Goal: Transaction & Acquisition: Purchase product/service

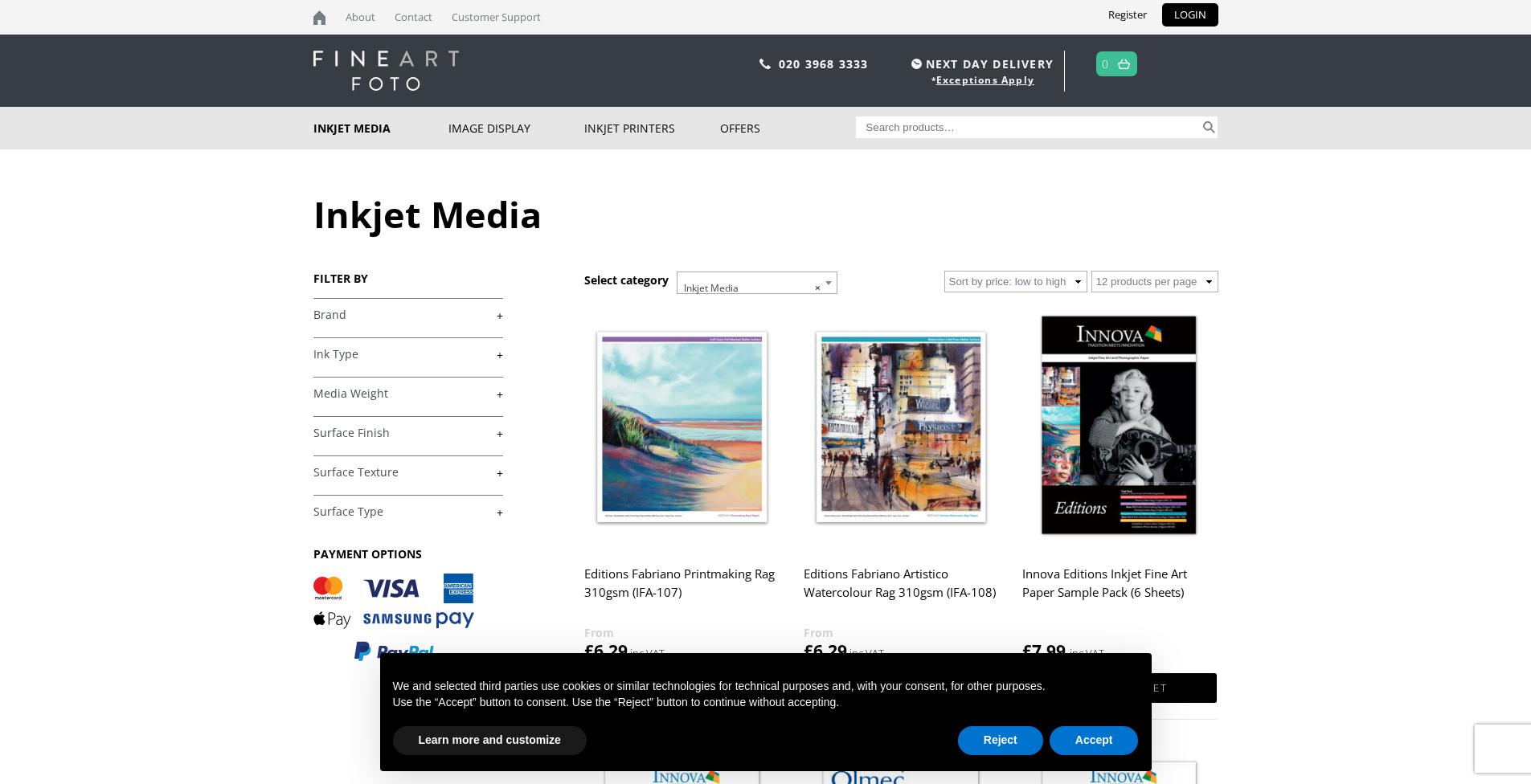
click at [828, 283] on b at bounding box center [828, 283] width 7 height 4
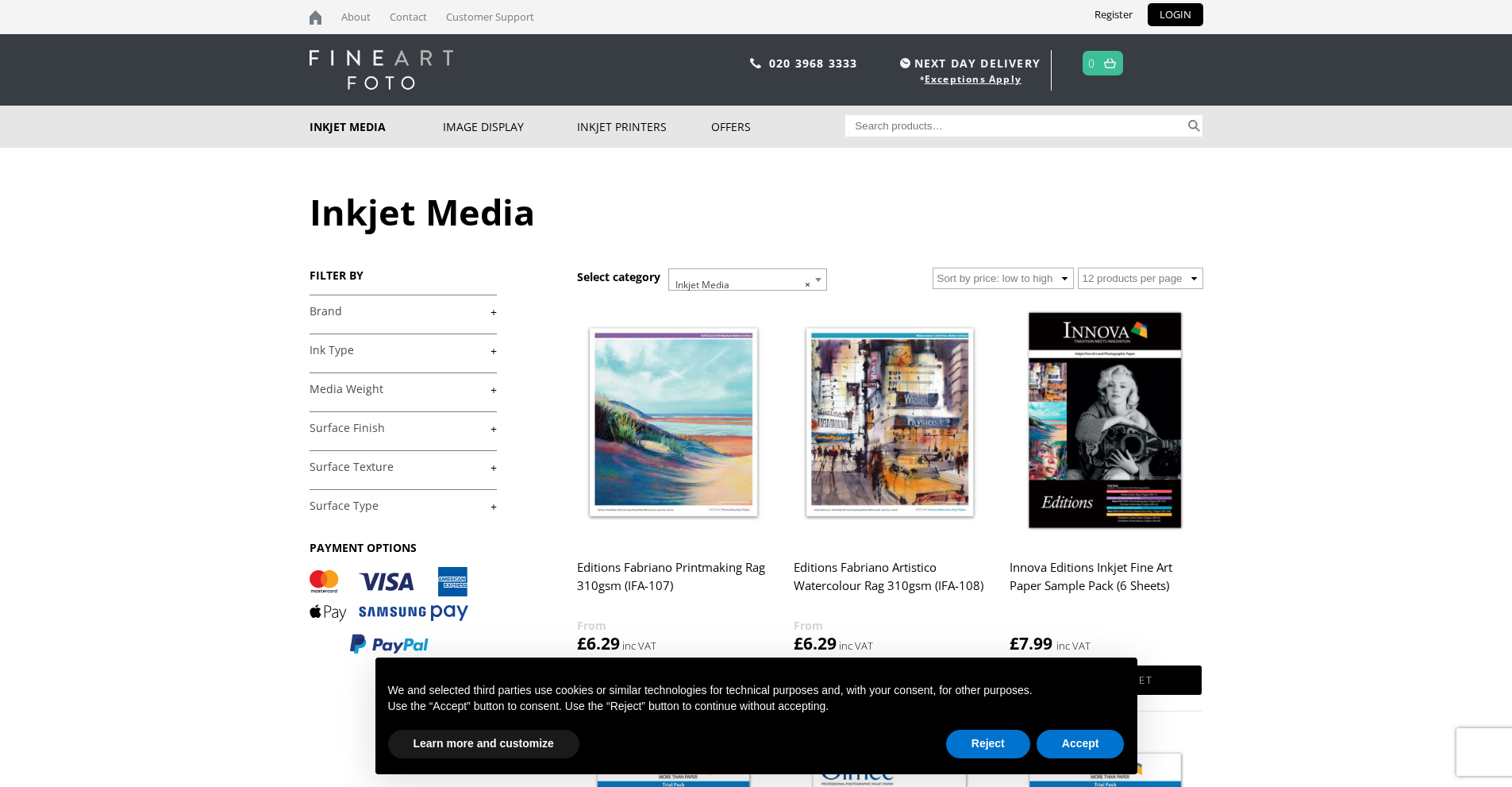
click at [821, 279] on b at bounding box center [818, 280] width 7 height 4
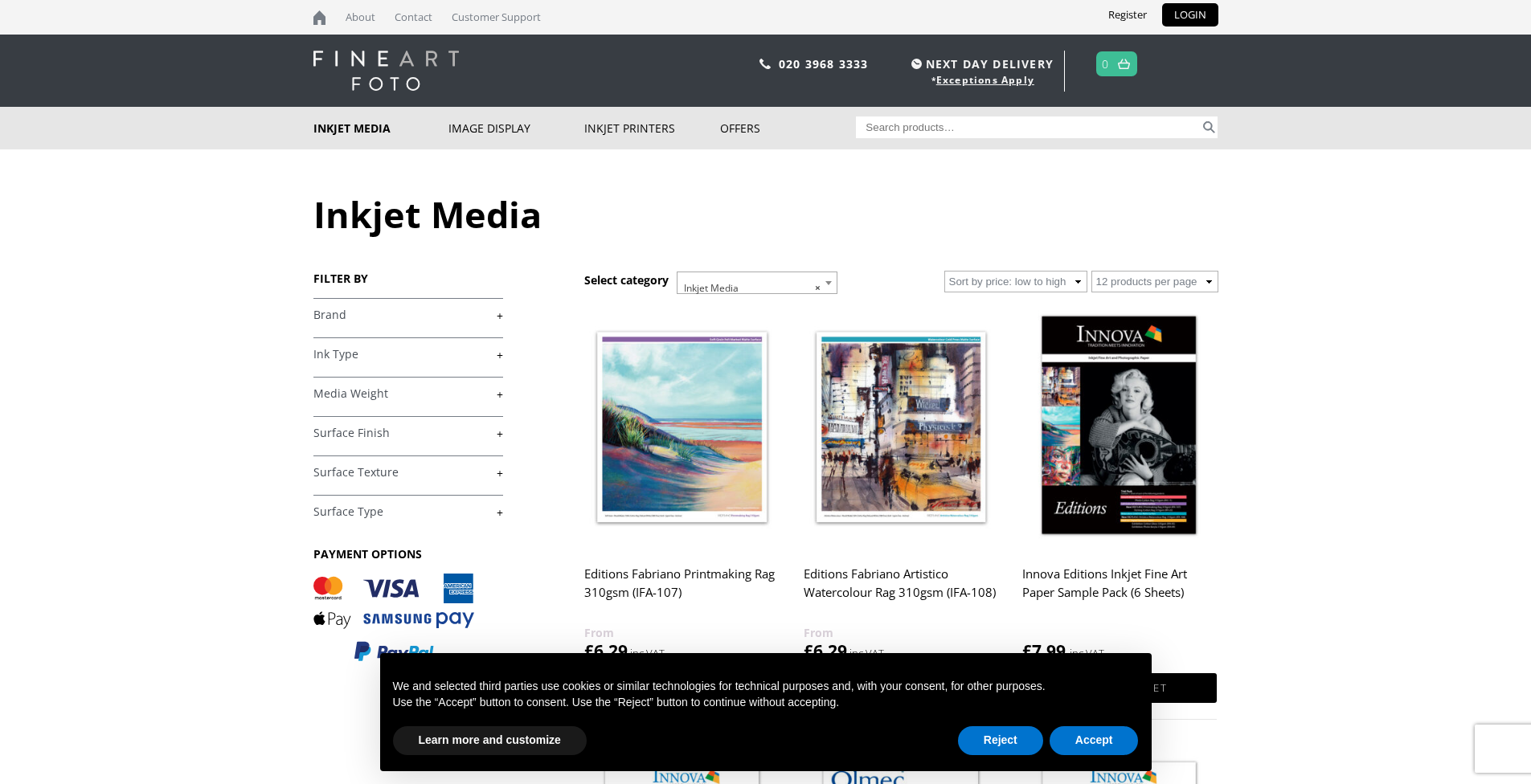
click at [826, 285] on span at bounding box center [828, 283] width 16 height 21
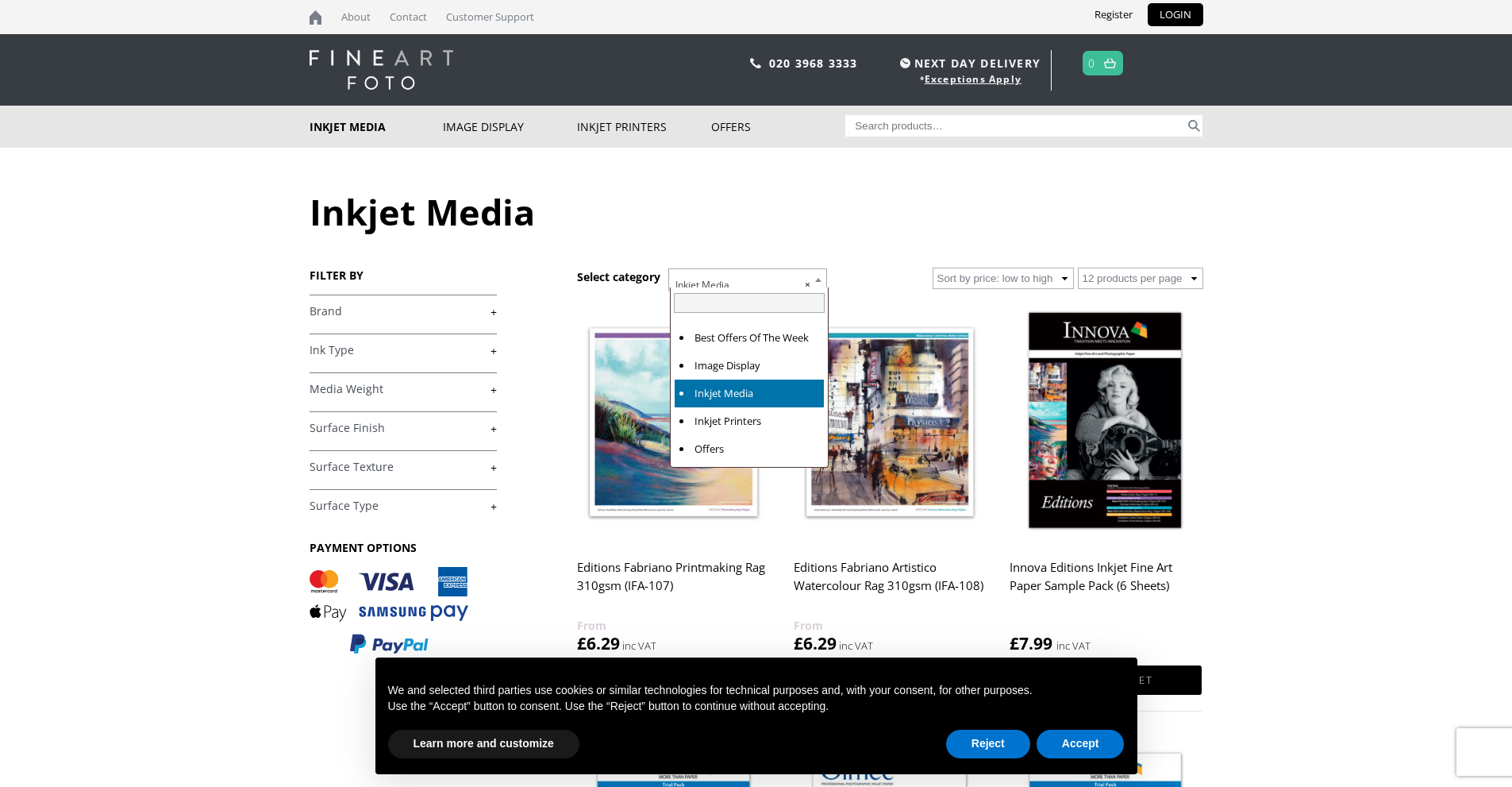
click at [816, 281] on b at bounding box center [818, 280] width 7 height 4
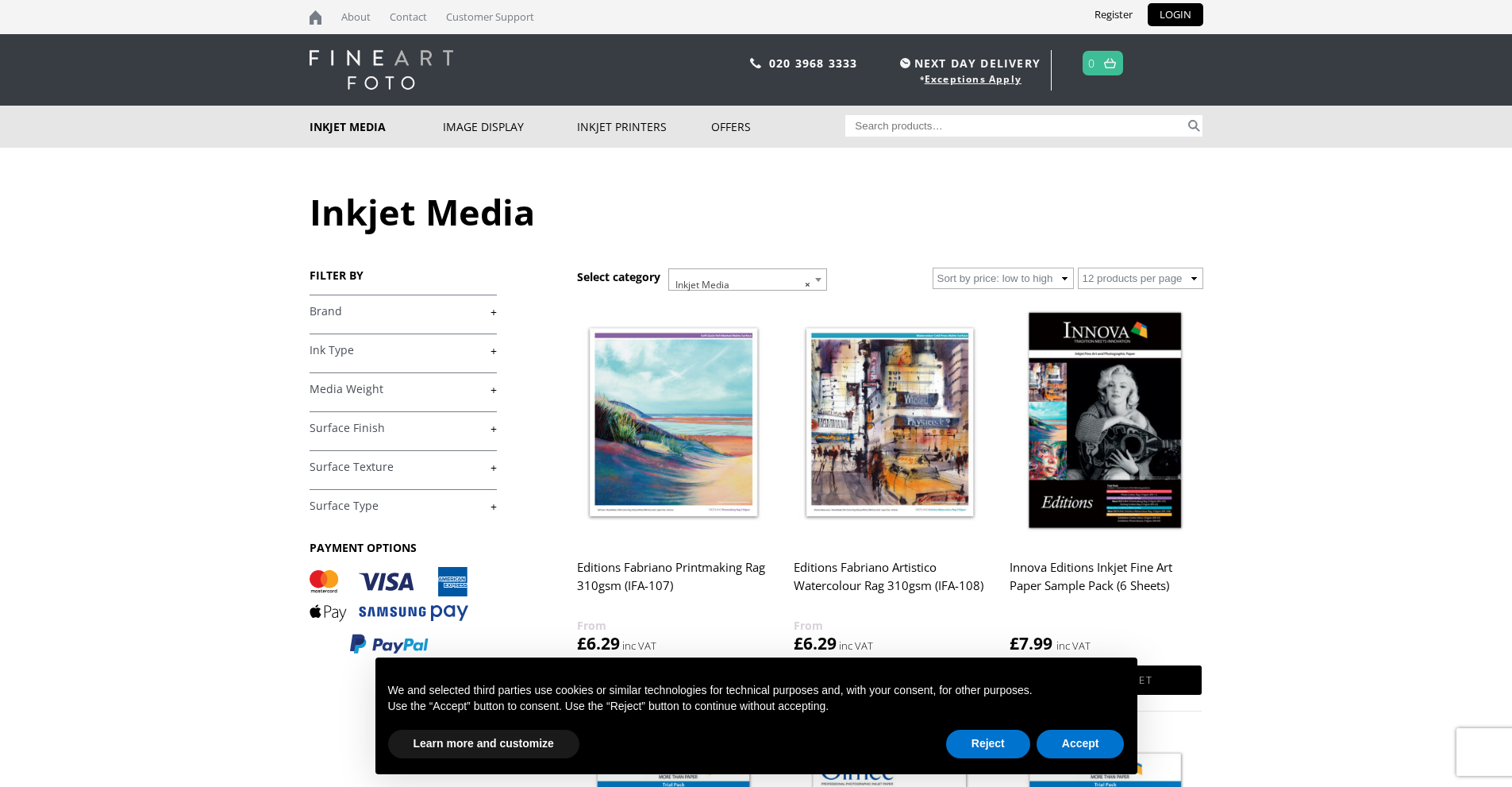
click at [494, 390] on link "+" at bounding box center [404, 390] width 188 height 15
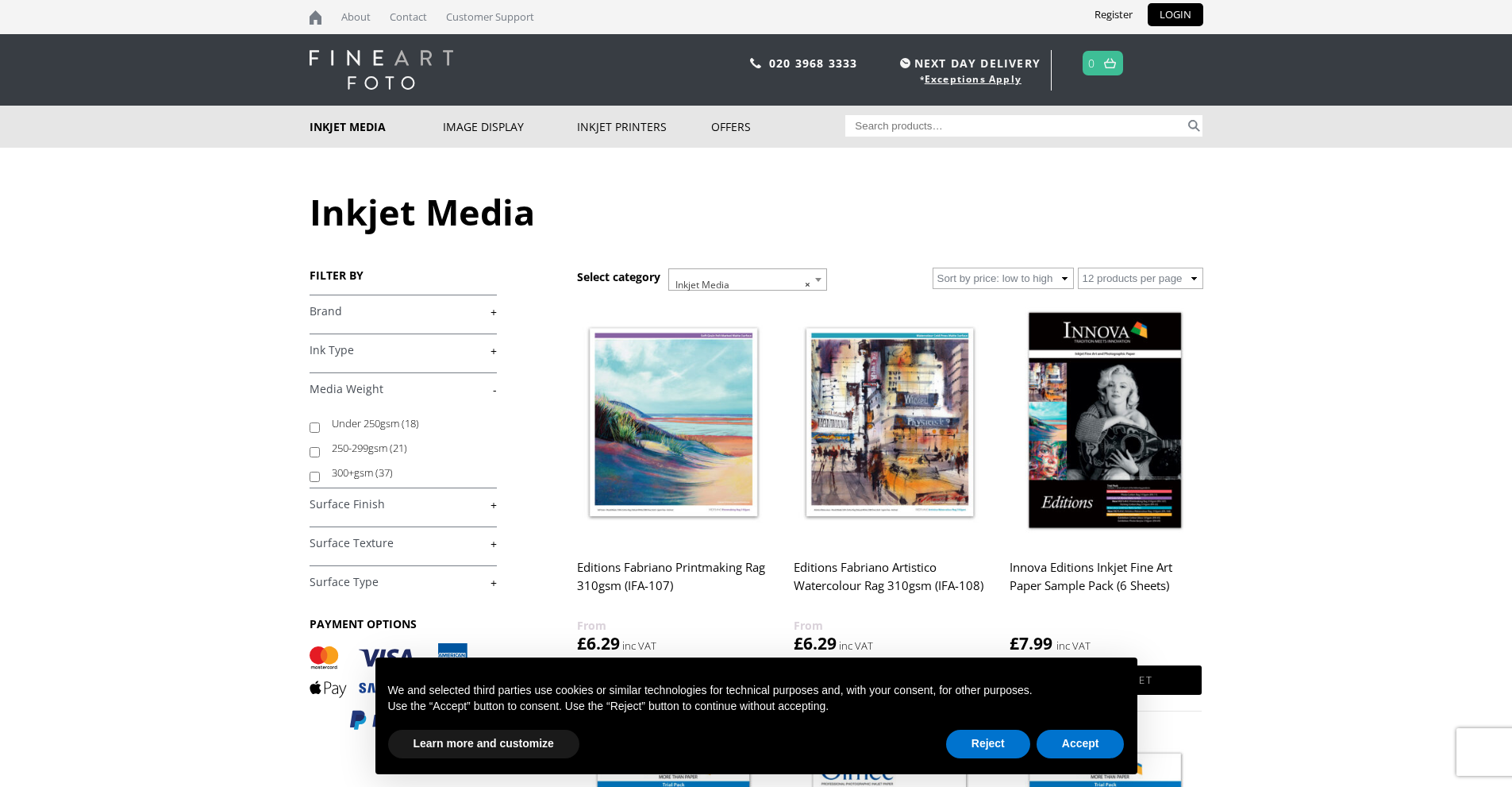
click at [314, 476] on input "300+gsm (37)" at bounding box center [315, 476] width 10 height 10
checkbox input "true"
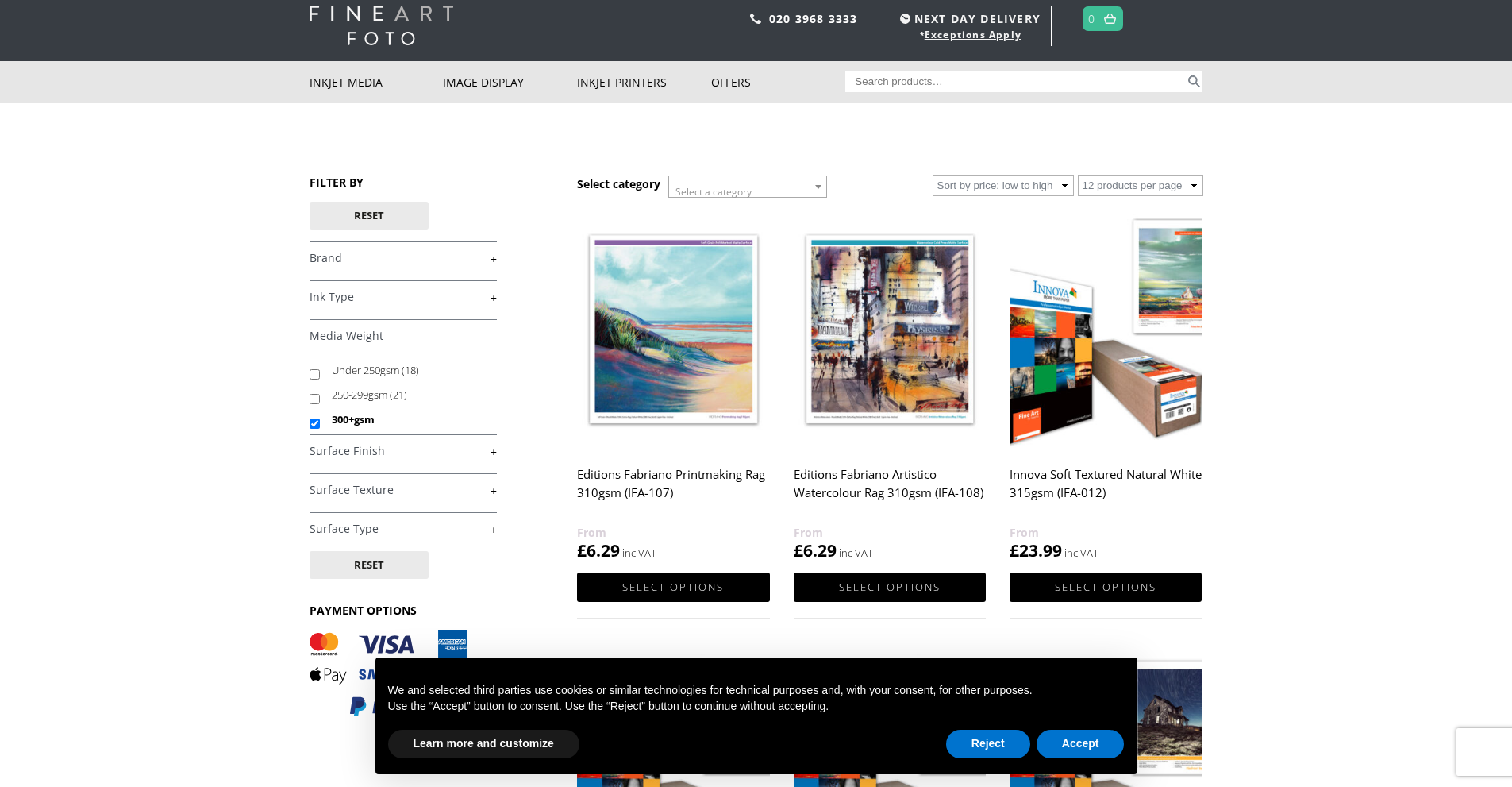
scroll to position [80, 0]
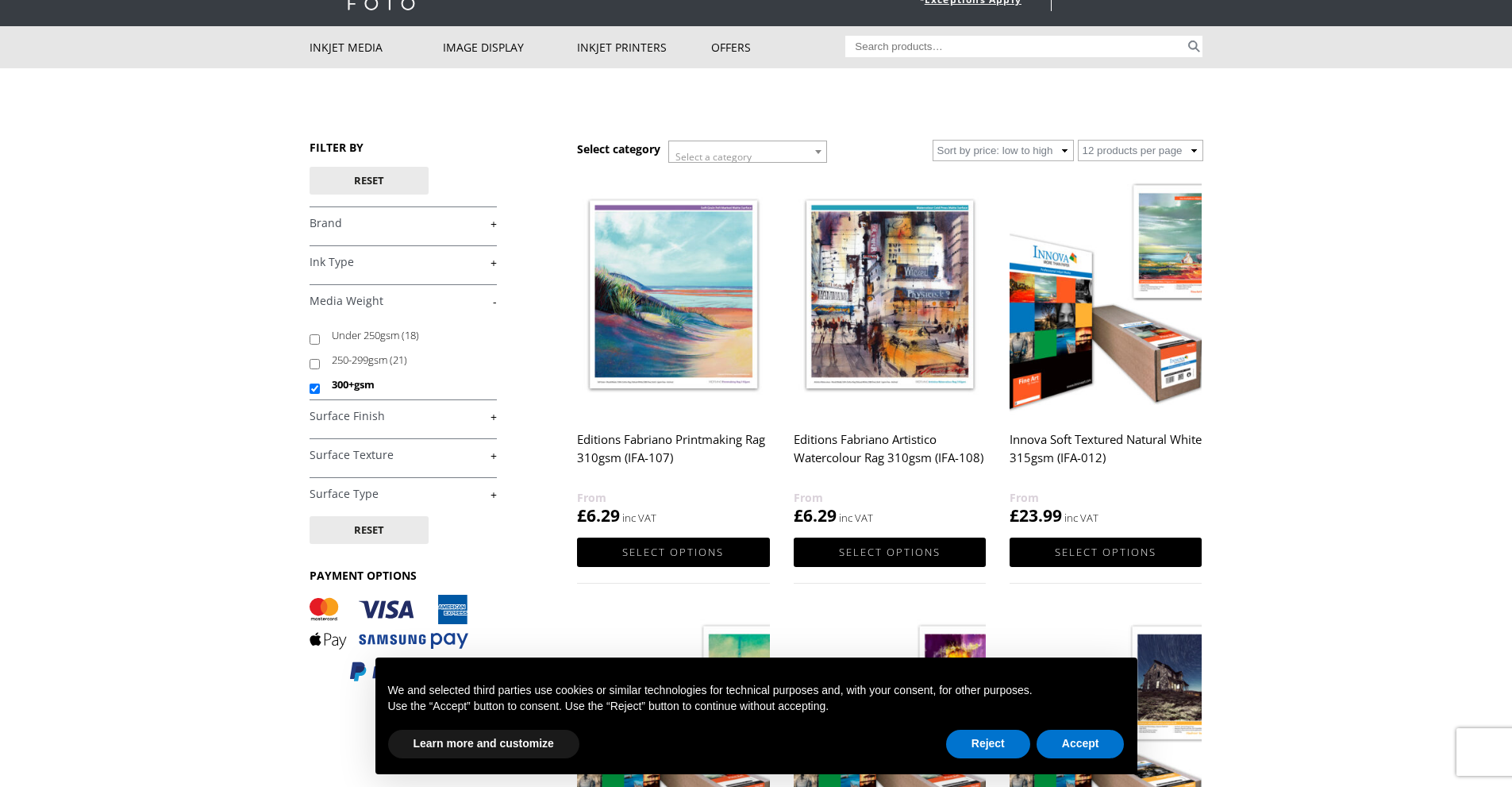
click at [495, 496] on link "+" at bounding box center [404, 494] width 188 height 15
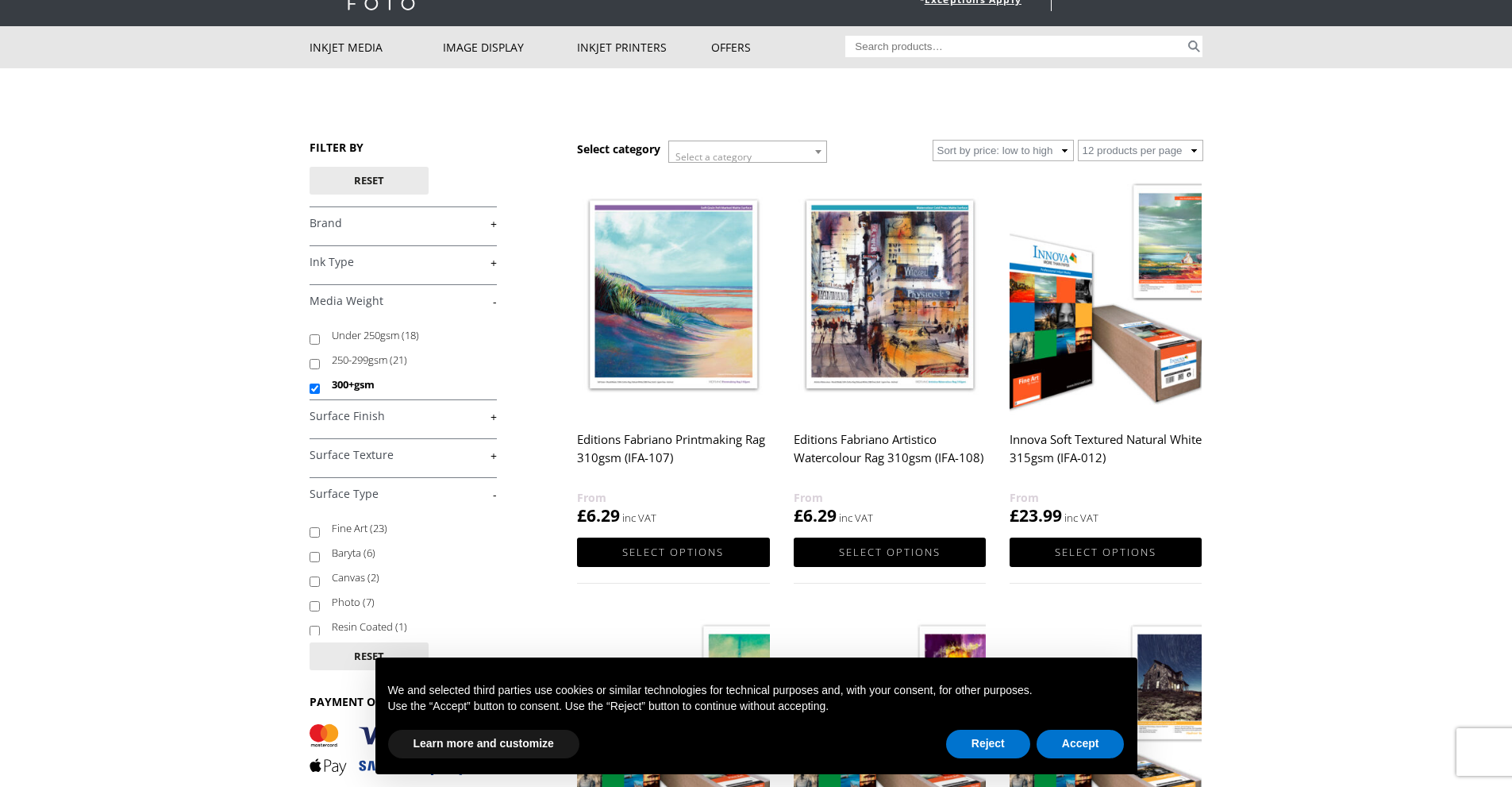
click at [311, 558] on input "Baryta (6)" at bounding box center [315, 557] width 10 height 10
checkbox input "true"
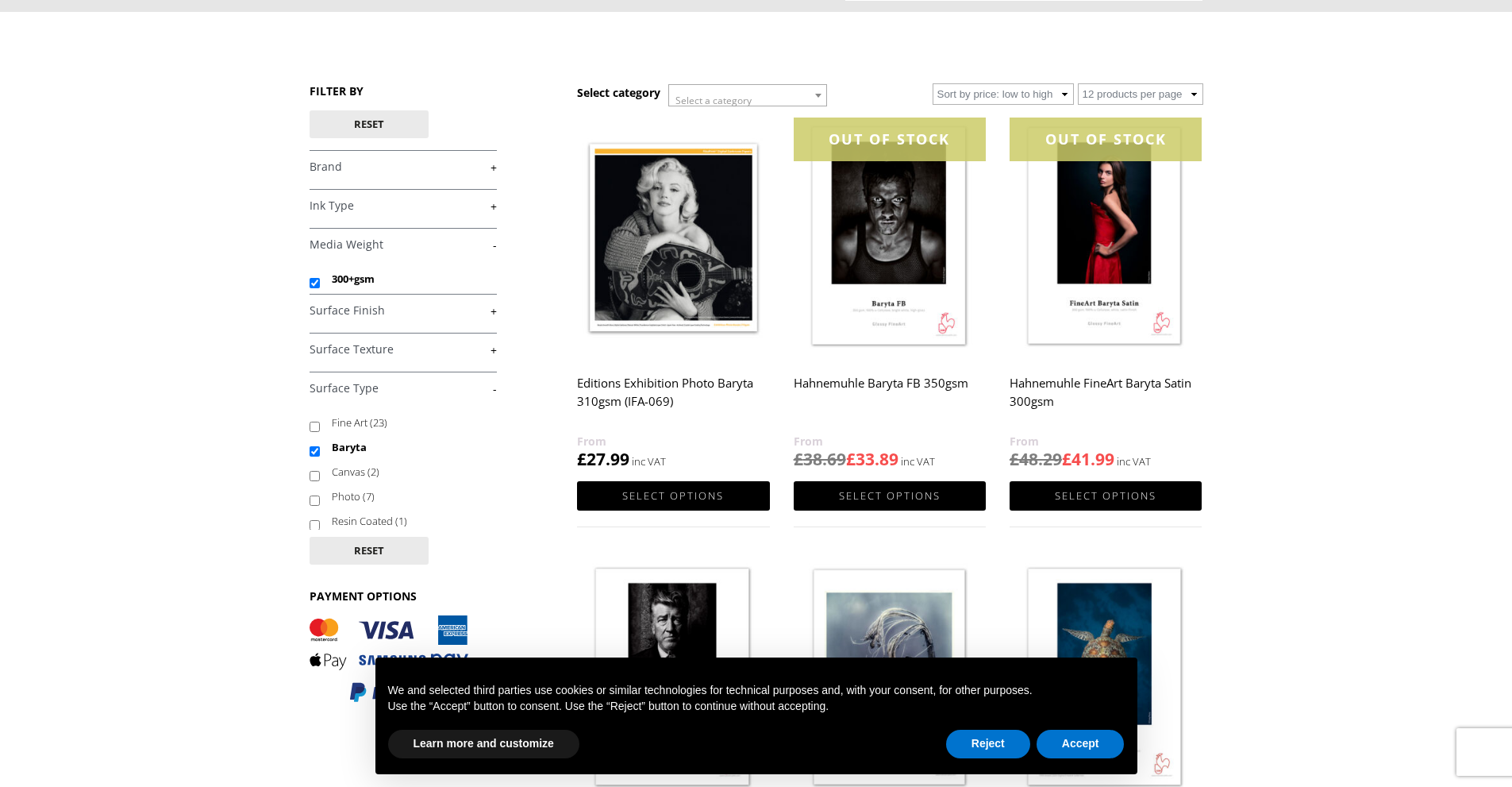
scroll to position [158, 0]
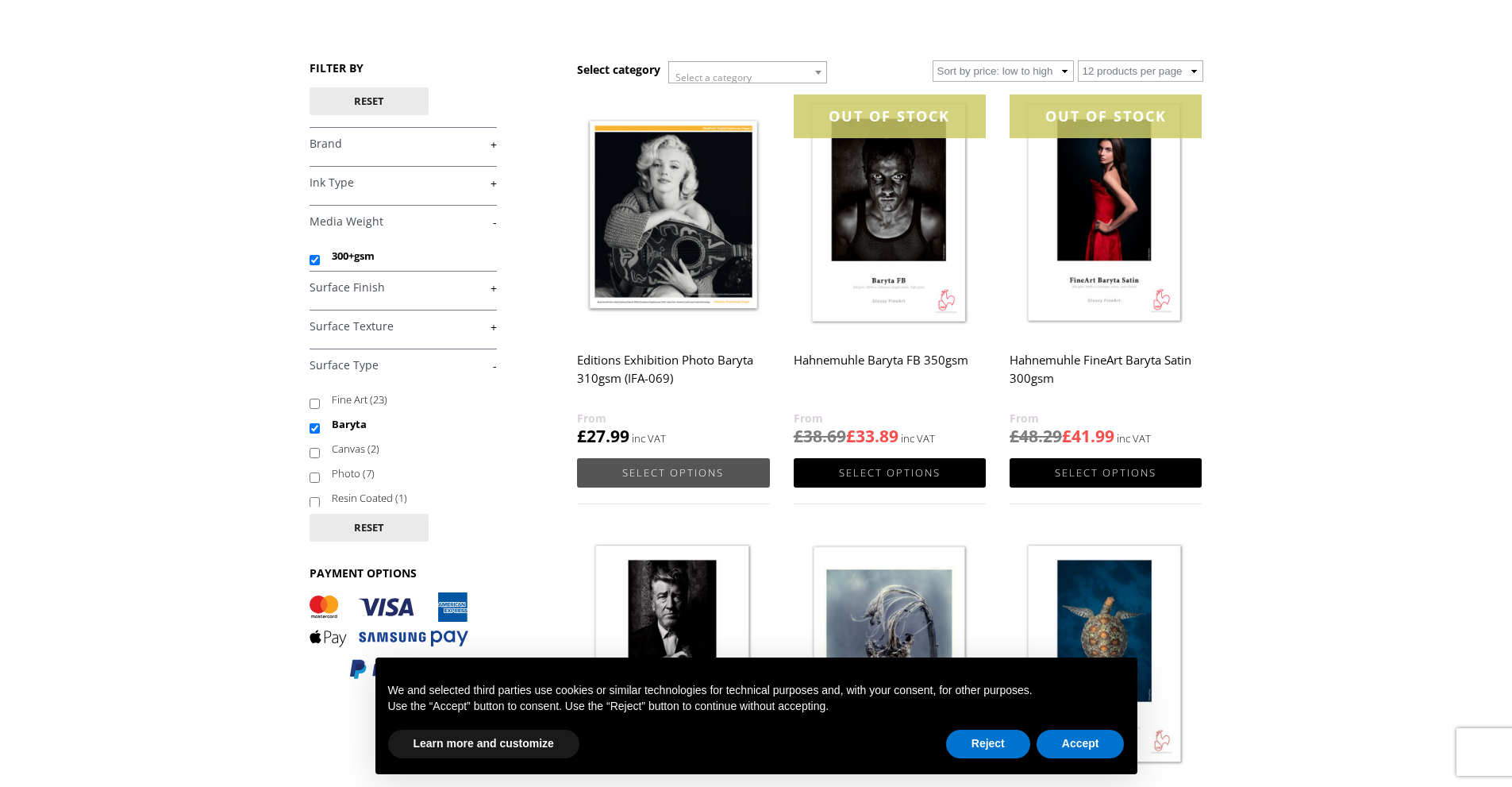
click at [687, 470] on link "Select options" at bounding box center [673, 472] width 192 height 29
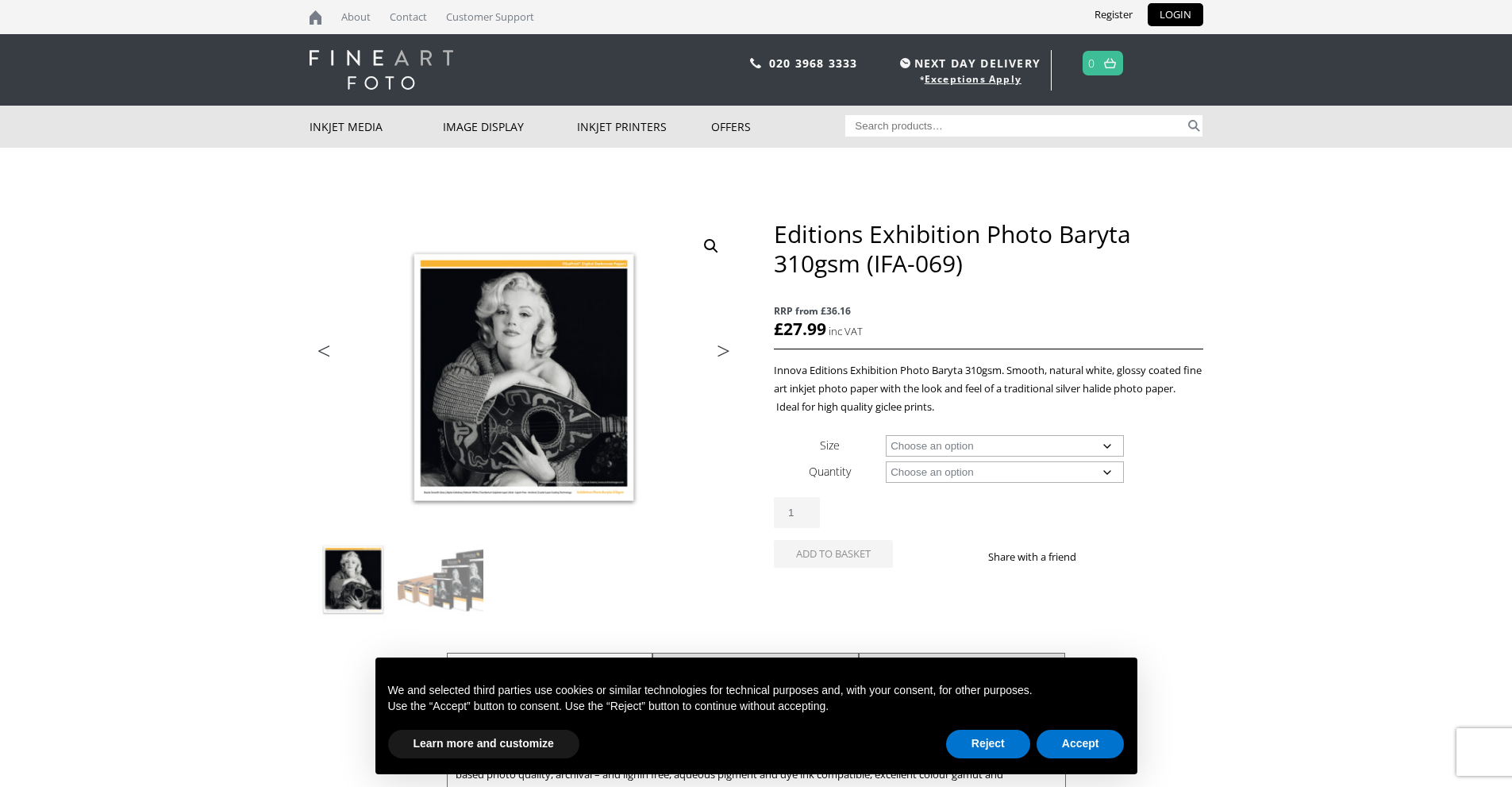
click at [1108, 450] on select "Choose an option A4 Sheet A3 Sheet A3+ Sheet A2 Sheet 17" Wide Roll 24" Wide Ro…" at bounding box center [1005, 446] width 238 height 22
click at [886, 435] on select "Choose an option A4 Sheet A3 Sheet A3+ Sheet A2 Sheet 17" Wide Roll 24" Wide Ro…" at bounding box center [1005, 446] width 238 height 22
select select "a2-sheet"
click at [1111, 472] on select "Choose an option 25 Sheets" at bounding box center [1005, 472] width 238 height 22
select select "25-sheets"
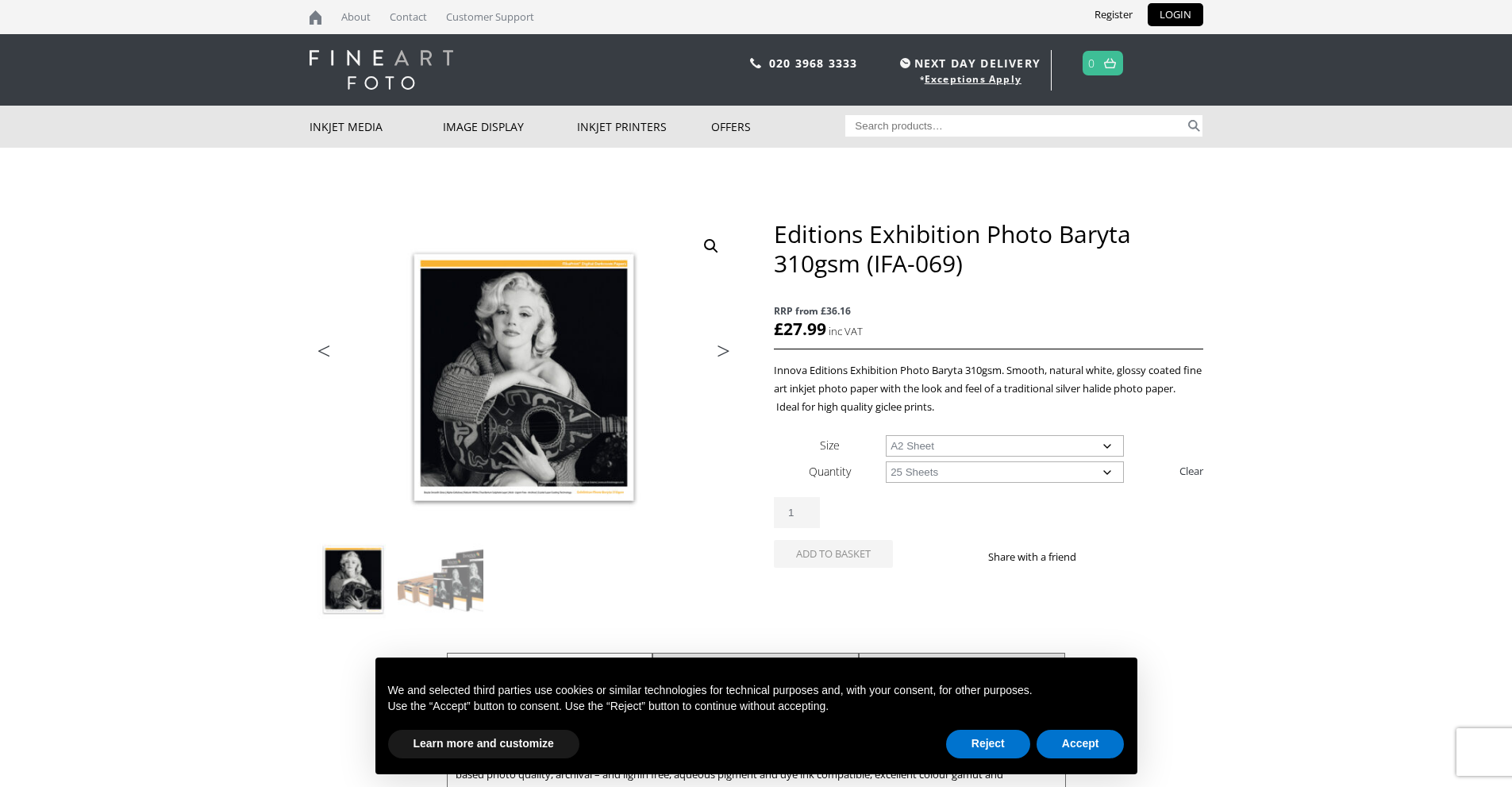
click at [886, 462] on select "Choose an option 25 Sheets" at bounding box center [1005, 472] width 238 height 22
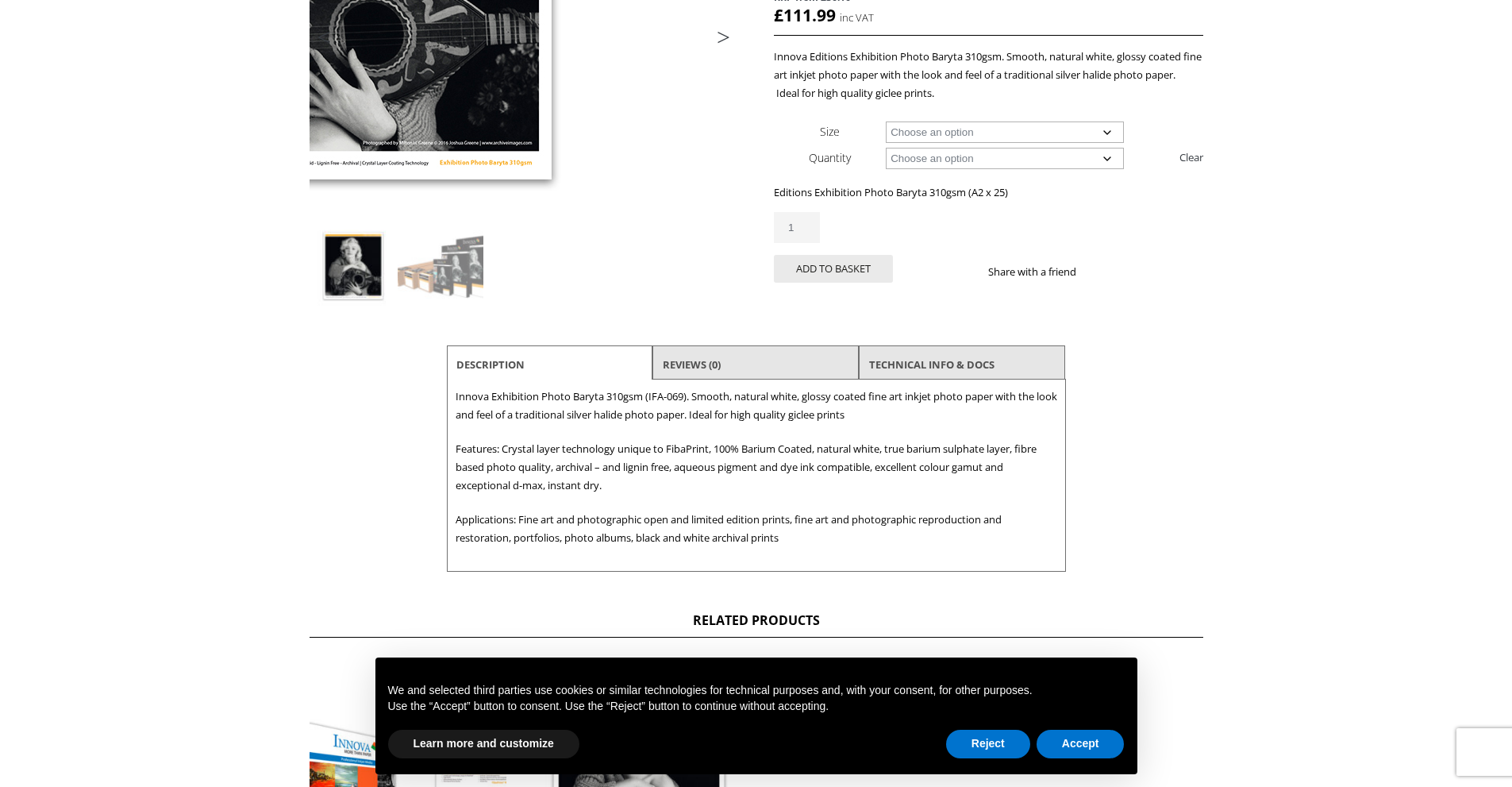
scroll to position [318, 0]
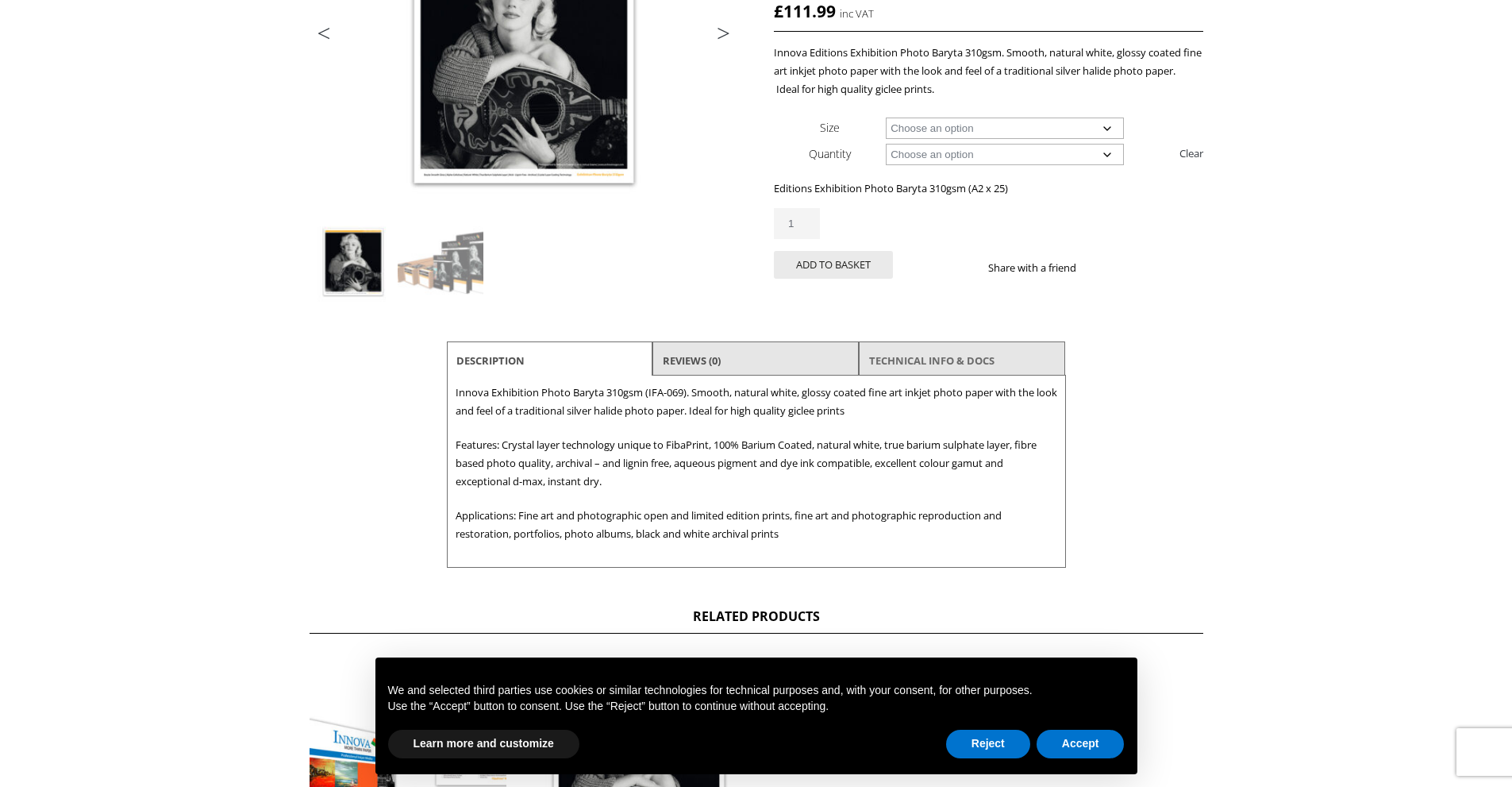
click at [894, 356] on link "TECHNICAL INFO & DOCS" at bounding box center [932, 360] width 125 height 28
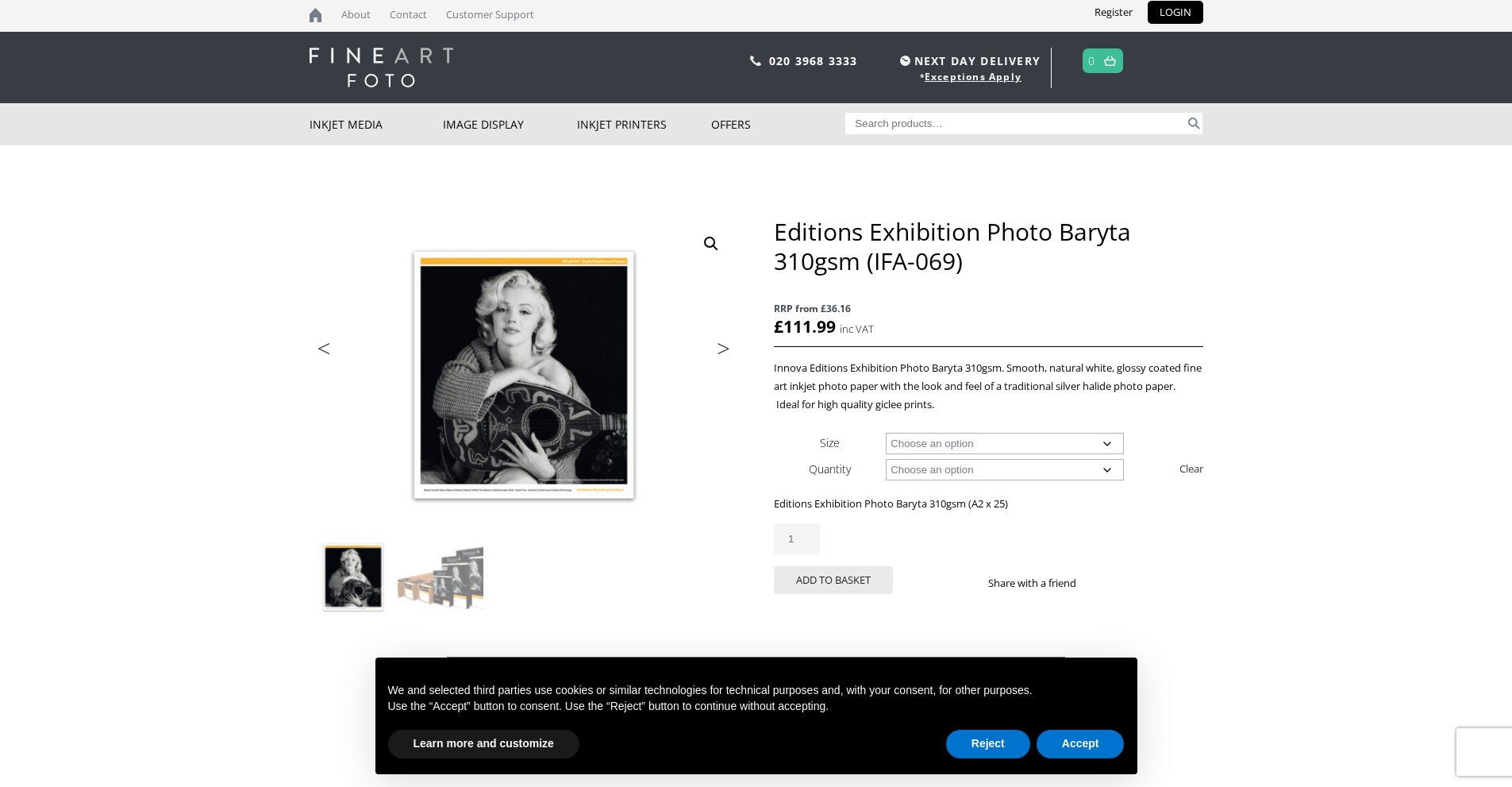
scroll to position [0, 0]
